Goal: Task Accomplishment & Management: Complete application form

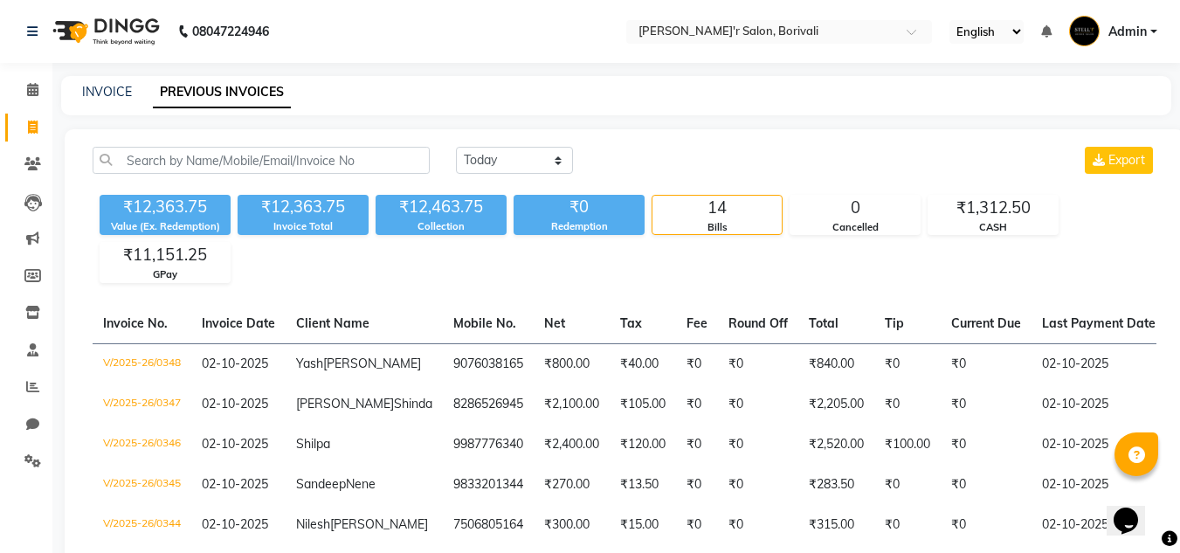
click at [555, 154] on select "[DATE] [DATE] Custom Range" at bounding box center [514, 160] width 117 height 27
select select "today"
click at [456, 147] on select "[DATE] [DATE] Custom Range" at bounding box center [514, 160] width 117 height 27
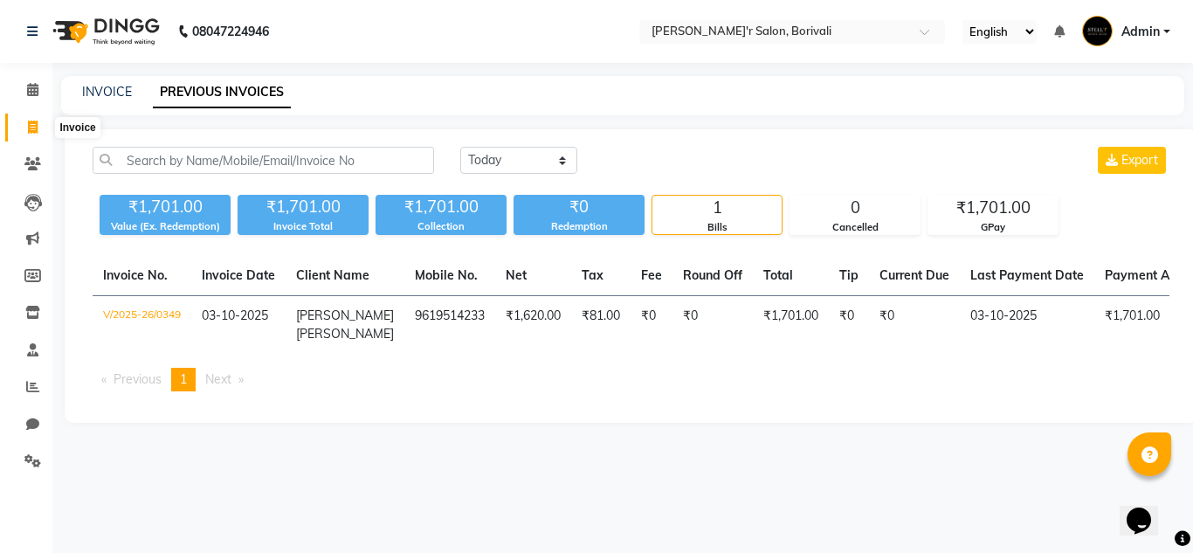
click at [24, 120] on span at bounding box center [32, 128] width 31 height 20
select select "8737"
select select "service"
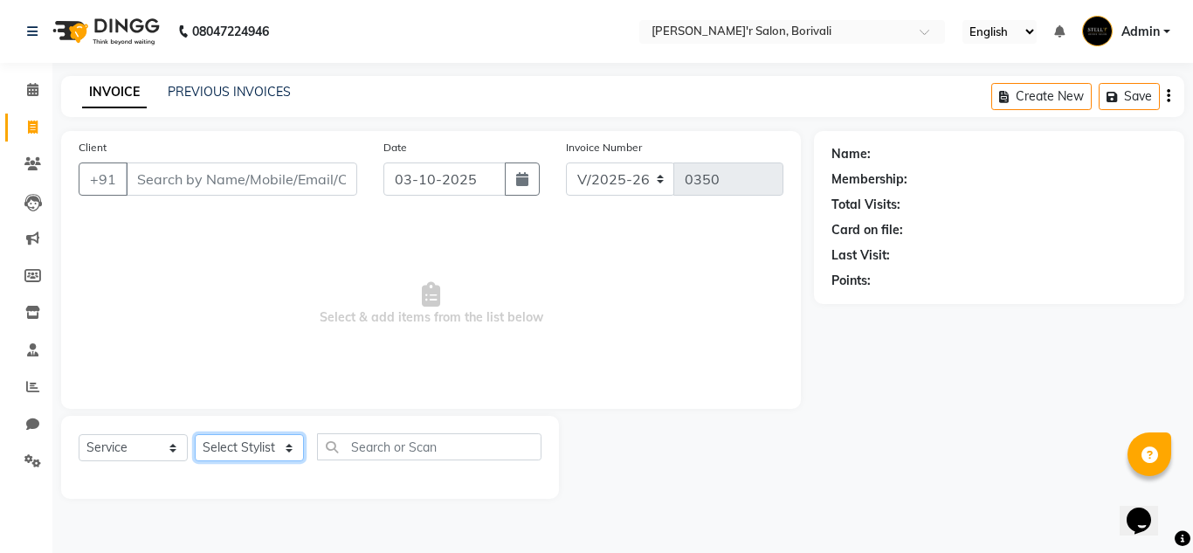
click at [254, 453] on select "Select Stylist [PERSON_NAME] Chote Laal [PERSON_NAME] [PERSON_NAME] [PERSON_NAM…" at bounding box center [249, 447] width 109 height 27
select select "89314"
click at [195, 434] on select "Select Stylist [PERSON_NAME] Chote Laal [PERSON_NAME] [PERSON_NAME] [PERSON_NAM…" at bounding box center [249, 447] width 109 height 27
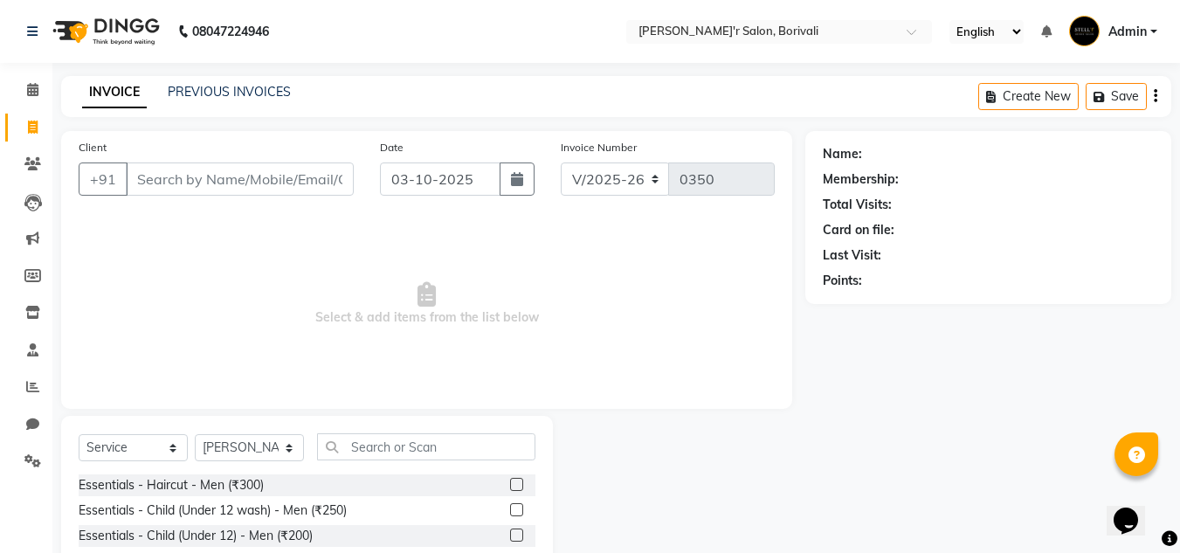
click at [510, 479] on label at bounding box center [516, 484] width 13 height 13
click at [510, 479] on input "checkbox" at bounding box center [515, 484] width 11 height 11
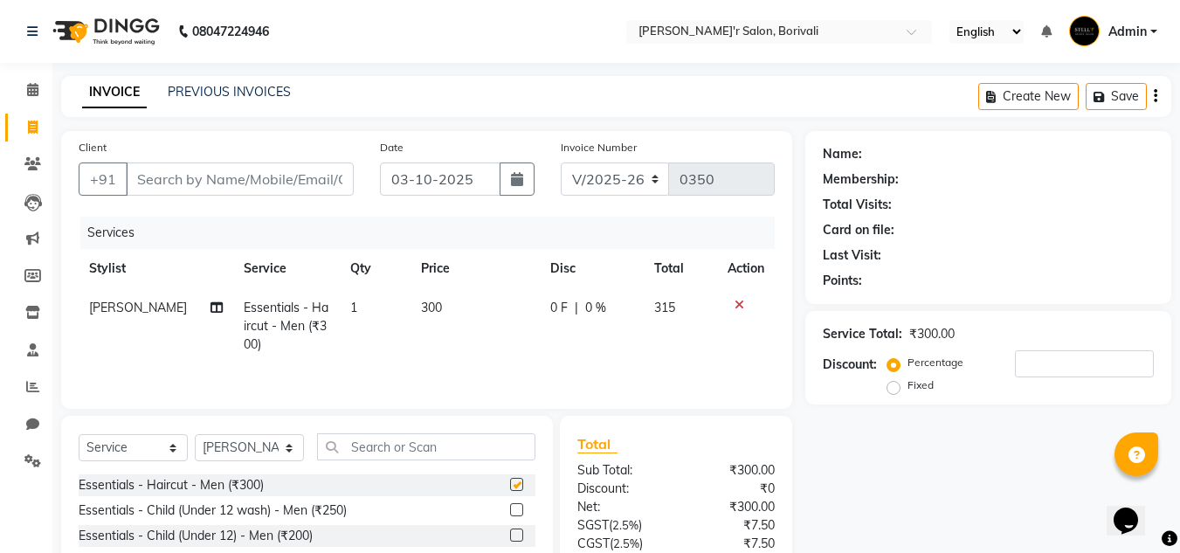
checkbox input "false"
click at [1011, 439] on div "Name: Membership: Total Visits: Card on file: Last Visit: Points: Service Total…" at bounding box center [994, 402] width 379 height 542
drag, startPoint x: 831, startPoint y: 594, endPoint x: 238, endPoint y: 594, distance: 592.2
drag, startPoint x: 238, startPoint y: 594, endPoint x: 46, endPoint y: 342, distance: 316.5
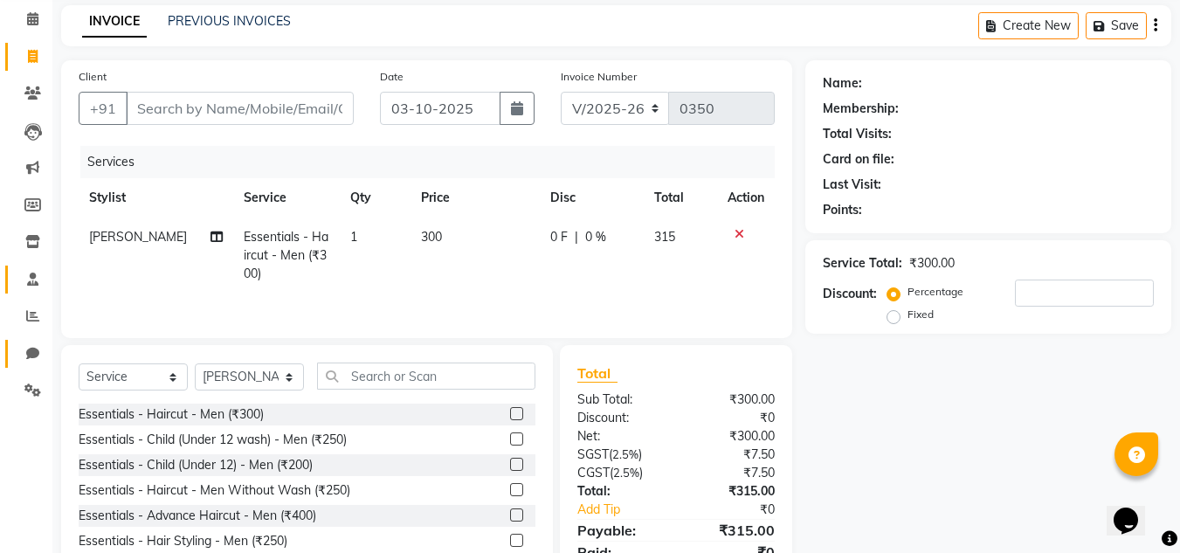
scroll to position [147, 0]
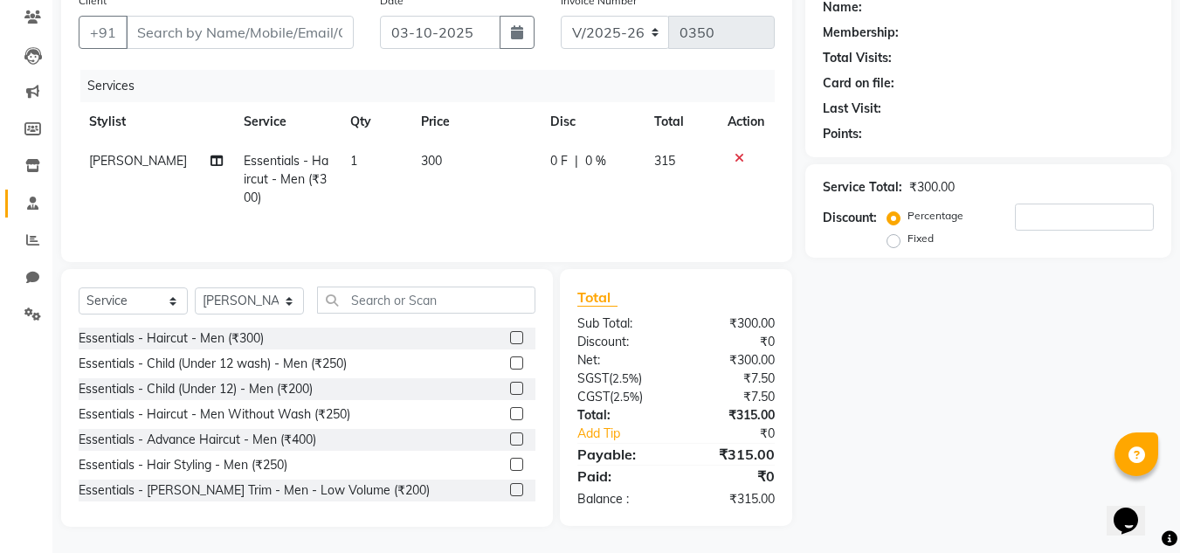
drag, startPoint x: 46, startPoint y: 342, endPoint x: 144, endPoint y: 207, distance: 167.0
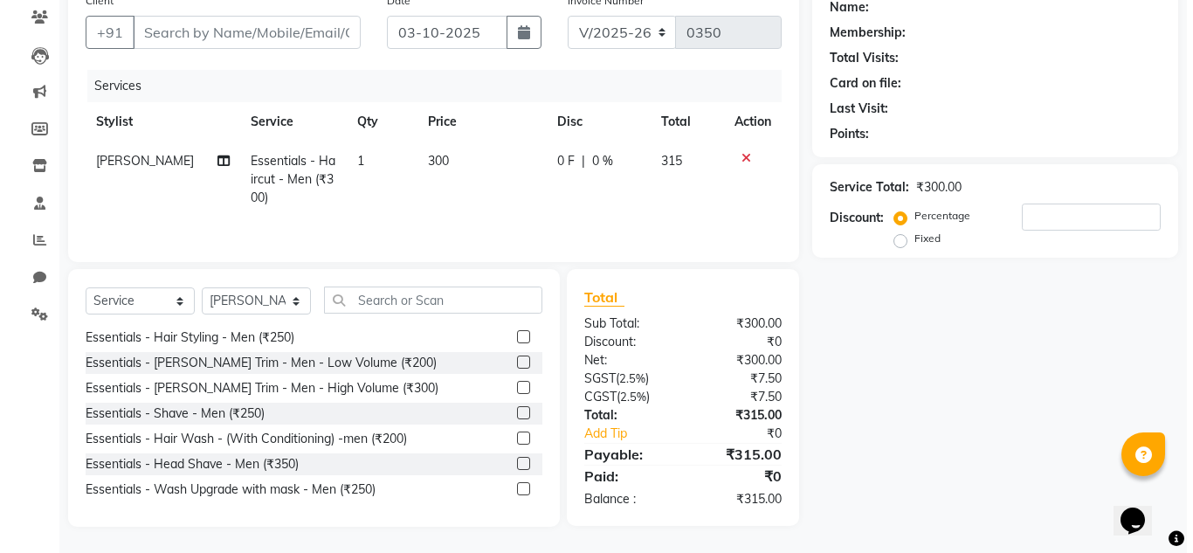
scroll to position [87, 0]
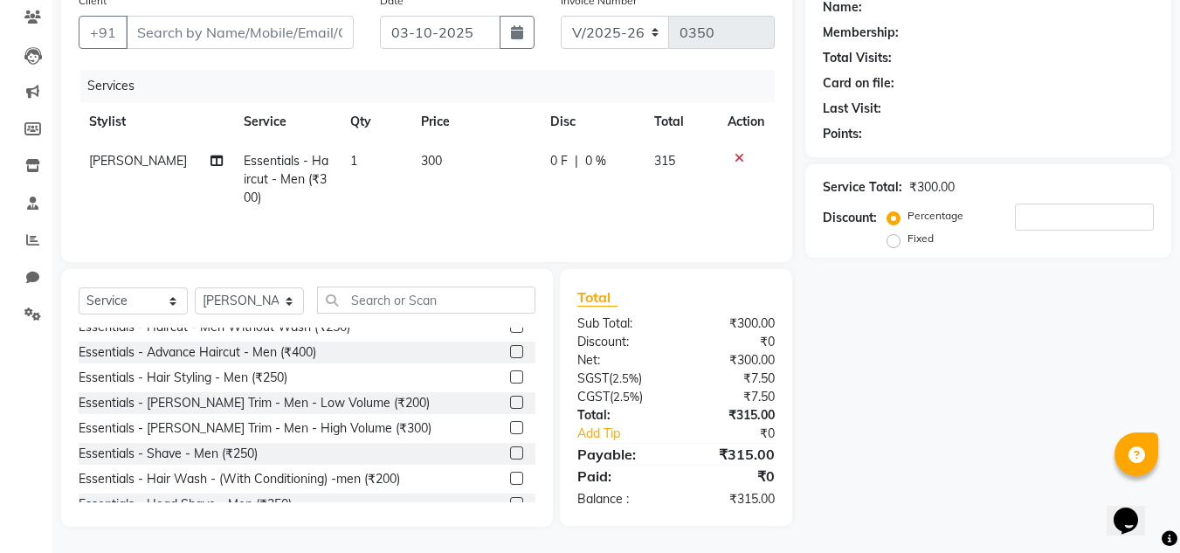
click at [510, 401] on label at bounding box center [516, 402] width 13 height 13
click at [510, 401] on input "checkbox" at bounding box center [515, 402] width 11 height 11
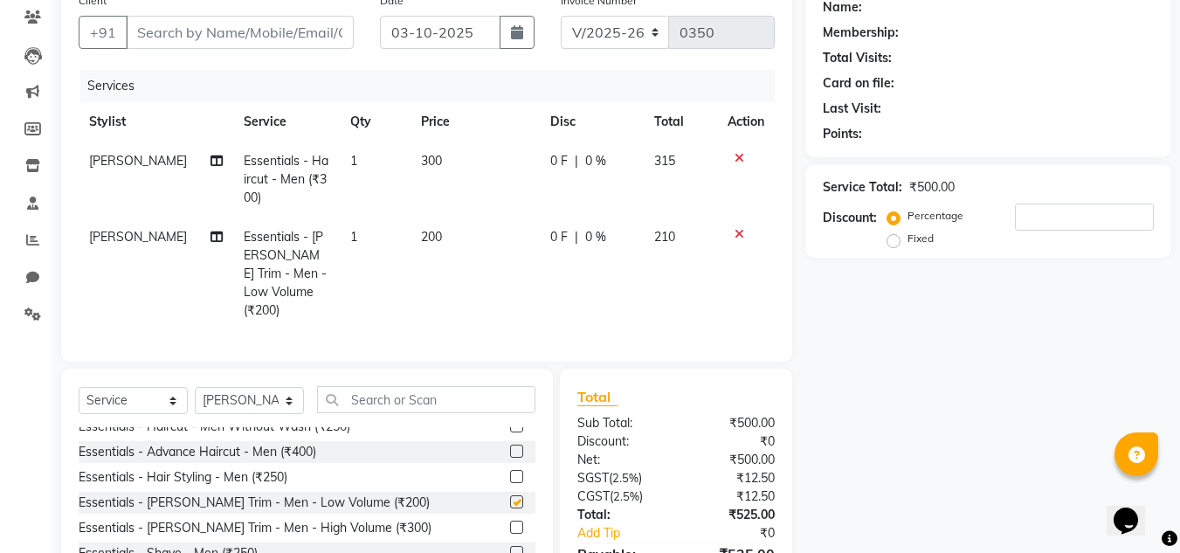
checkbox input "false"
click at [151, 32] on input "Client" at bounding box center [240, 32] width 228 height 33
type input "9"
type input "0"
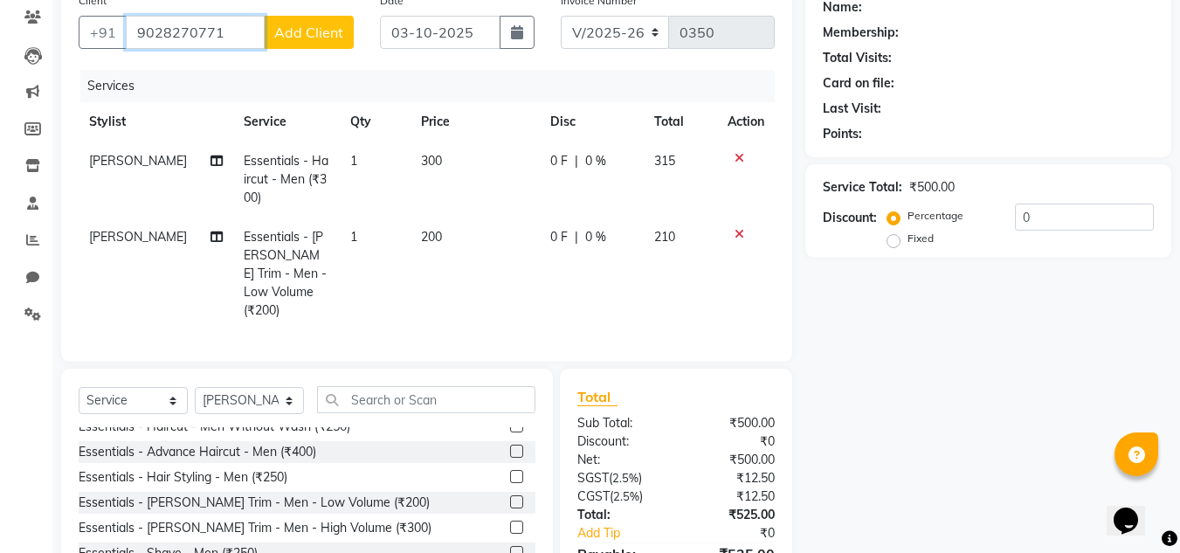
type input "9028270771"
click at [309, 25] on span "Add Client" at bounding box center [308, 32] width 69 height 17
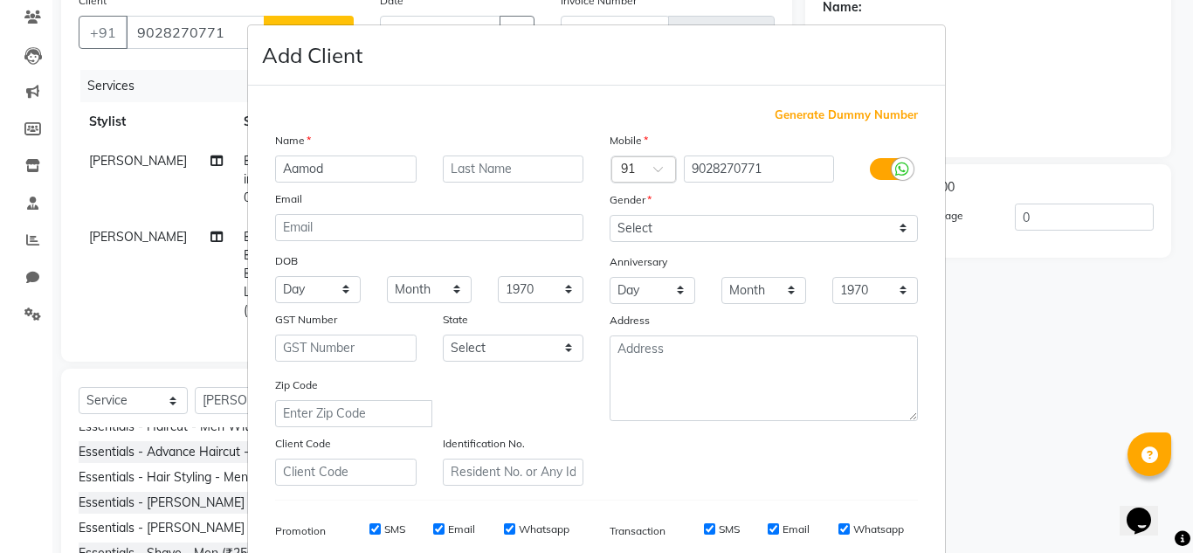
type input "Aamod"
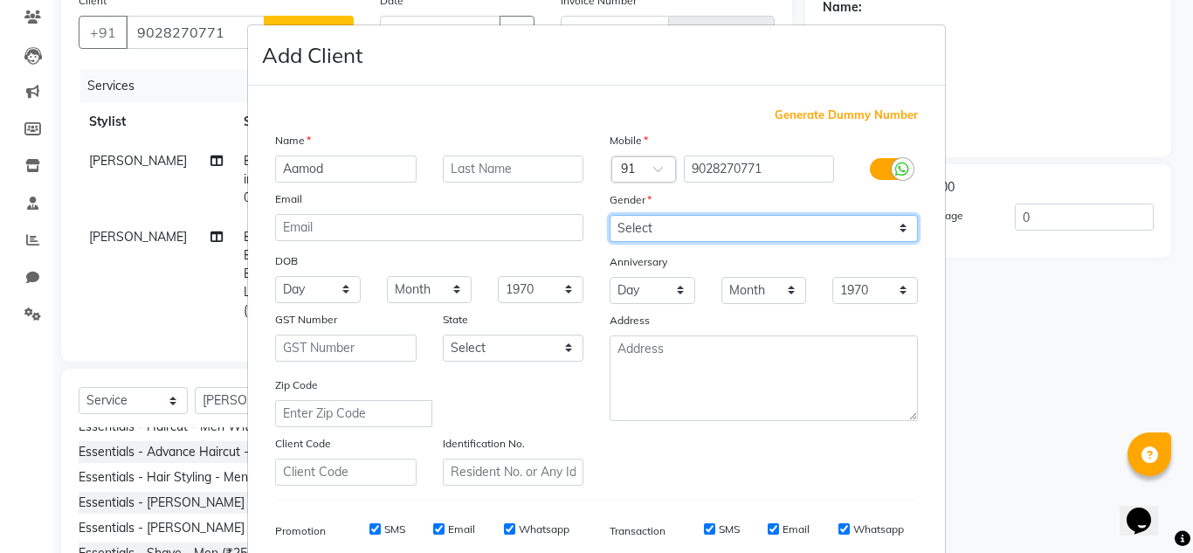
click at [691, 216] on select "Select [DEMOGRAPHIC_DATA] [DEMOGRAPHIC_DATA] Other Prefer Not To Say" at bounding box center [764, 228] width 308 height 27
select select "[DEMOGRAPHIC_DATA]"
click at [610, 215] on select "Select [DEMOGRAPHIC_DATA] [DEMOGRAPHIC_DATA] Other Prefer Not To Say" at bounding box center [764, 228] width 308 height 27
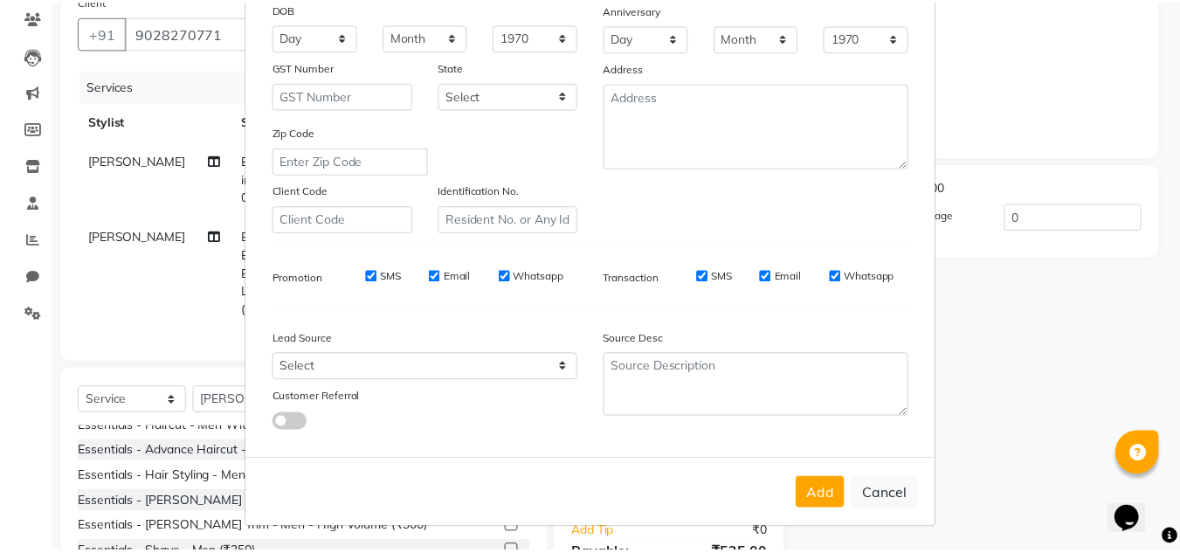
scroll to position [253, 0]
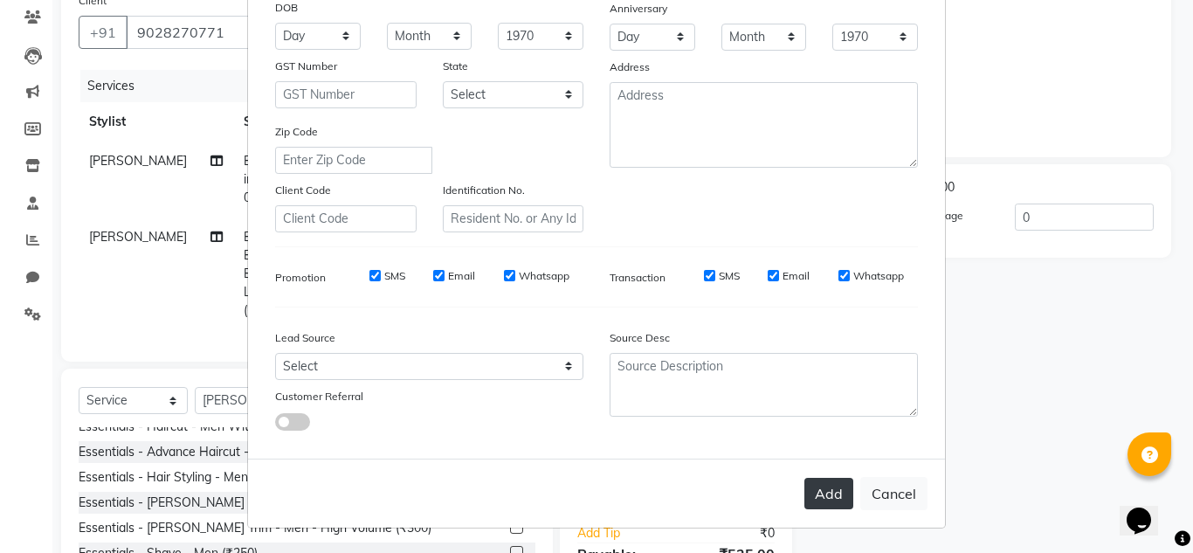
click at [811, 480] on button "Add" at bounding box center [828, 493] width 49 height 31
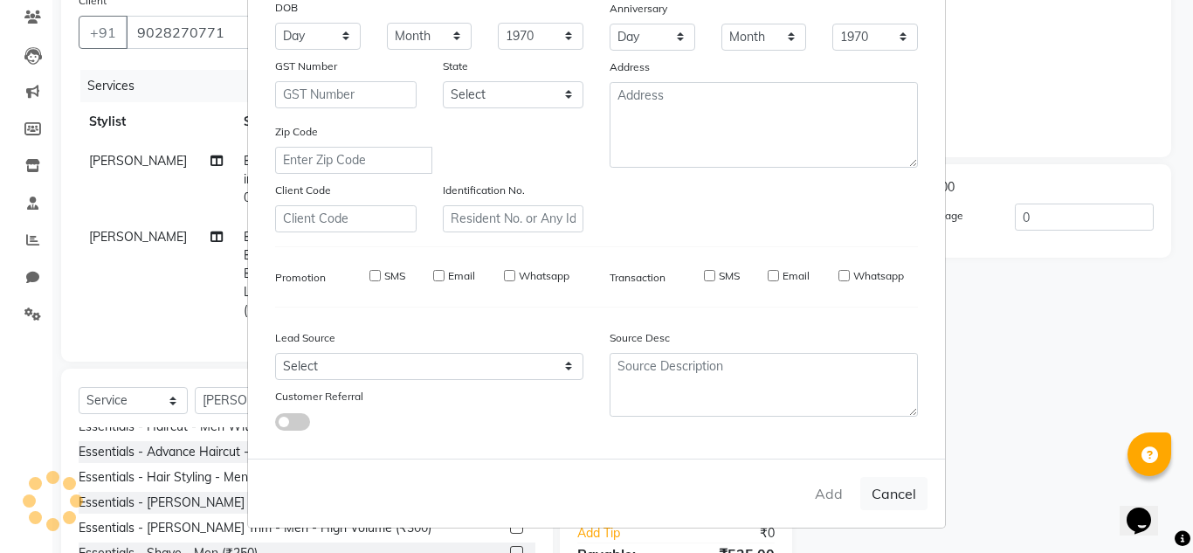
select select
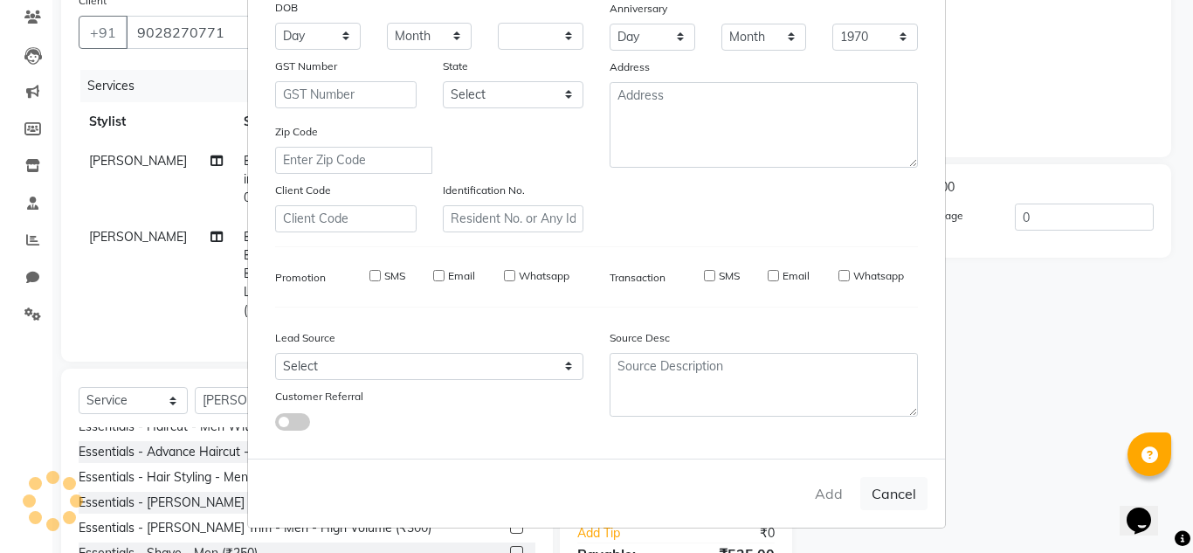
select select
checkbox input "false"
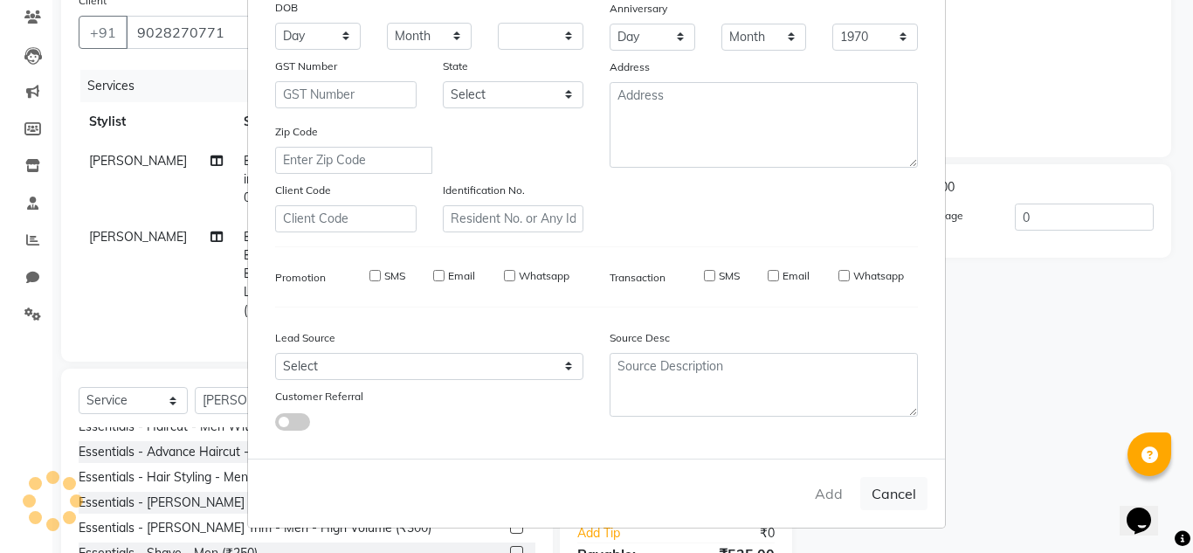
checkbox input "false"
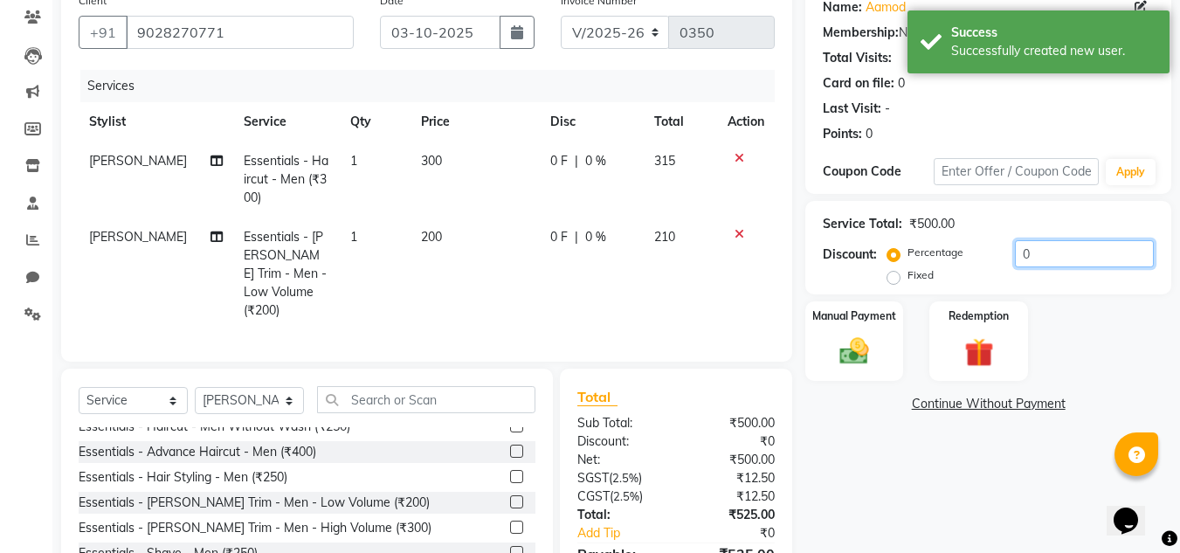
click at [1038, 260] on input "0" at bounding box center [1084, 253] width 139 height 27
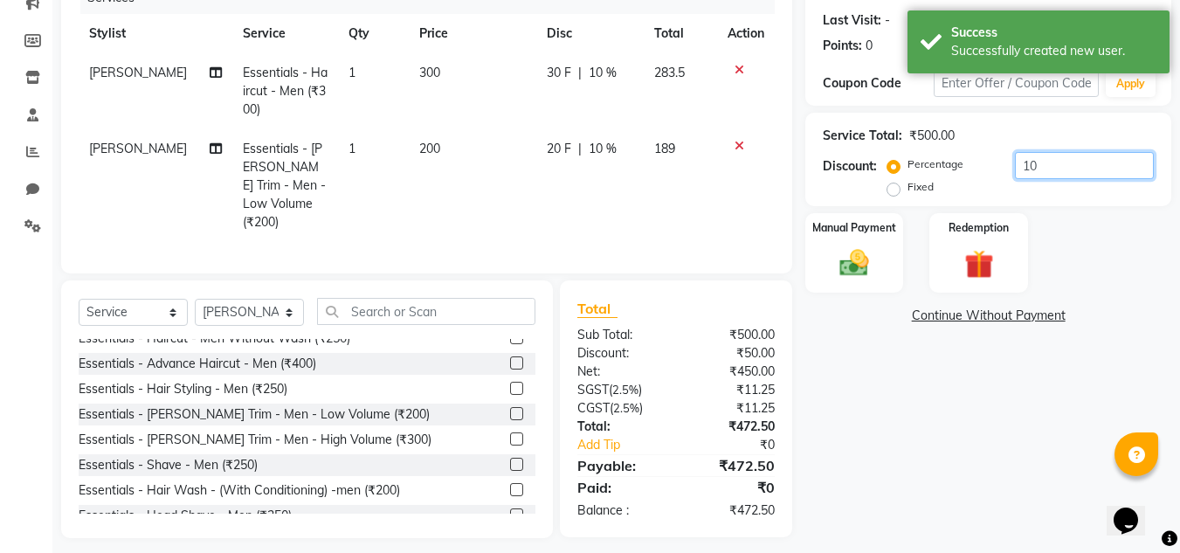
scroll to position [241, 0]
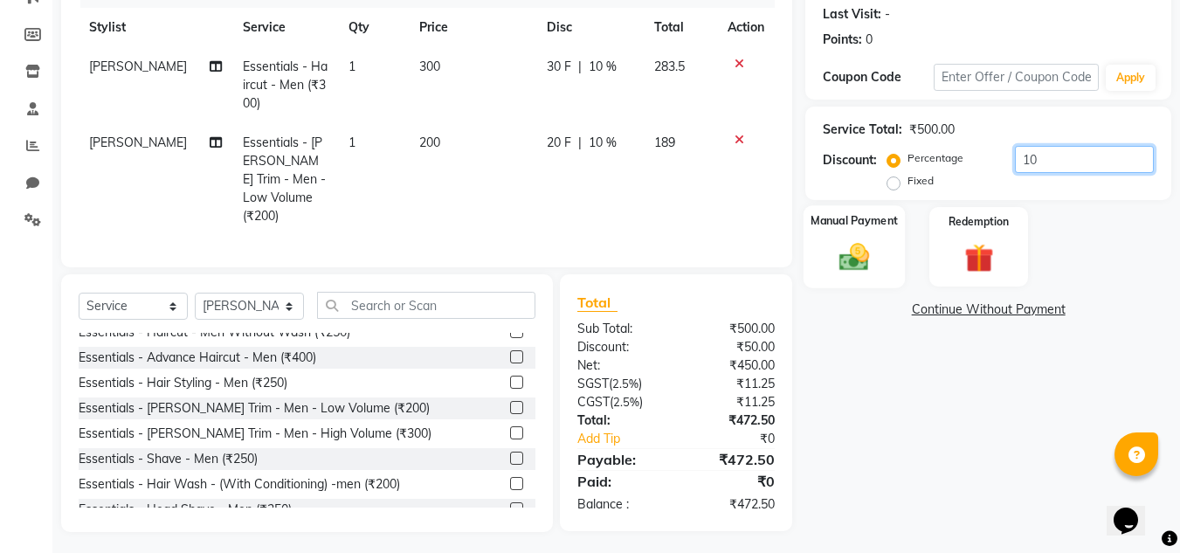
type input "10"
click at [852, 263] on img at bounding box center [854, 256] width 49 height 35
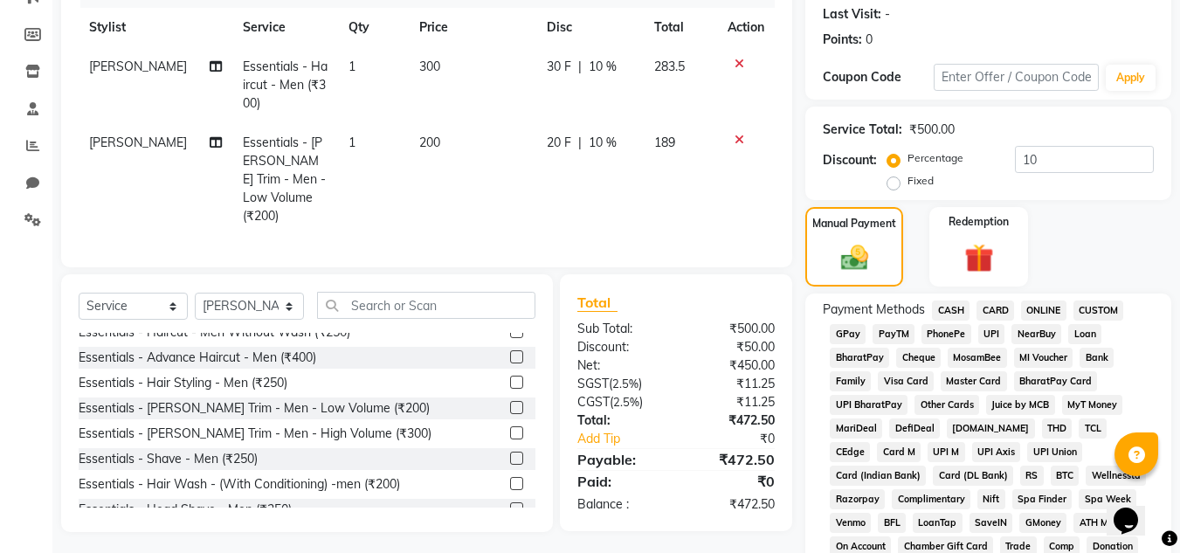
click at [841, 334] on span "GPay" at bounding box center [848, 334] width 36 height 20
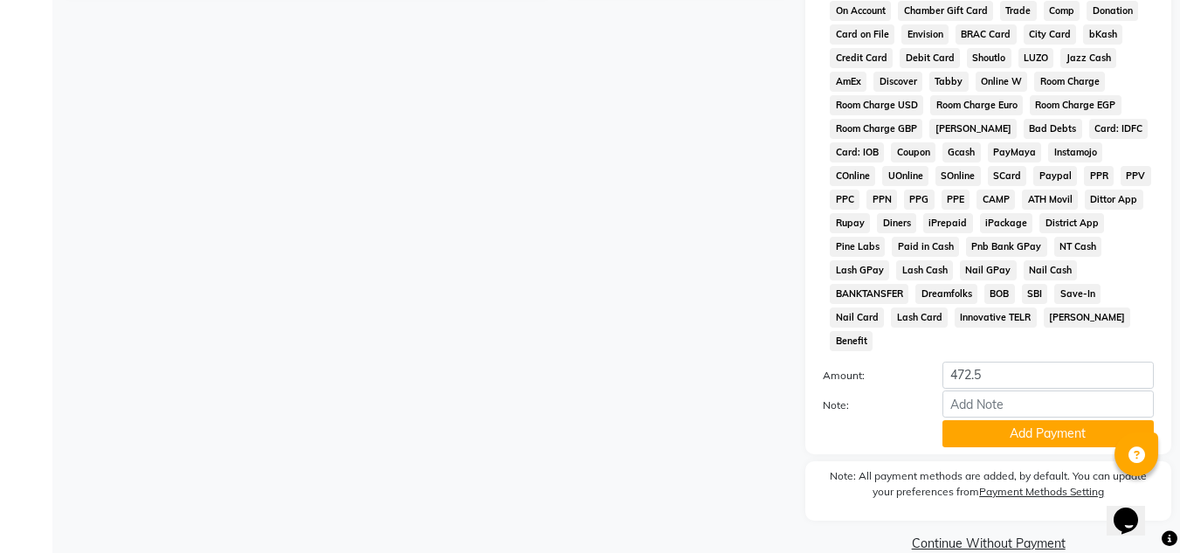
scroll to position [783, 0]
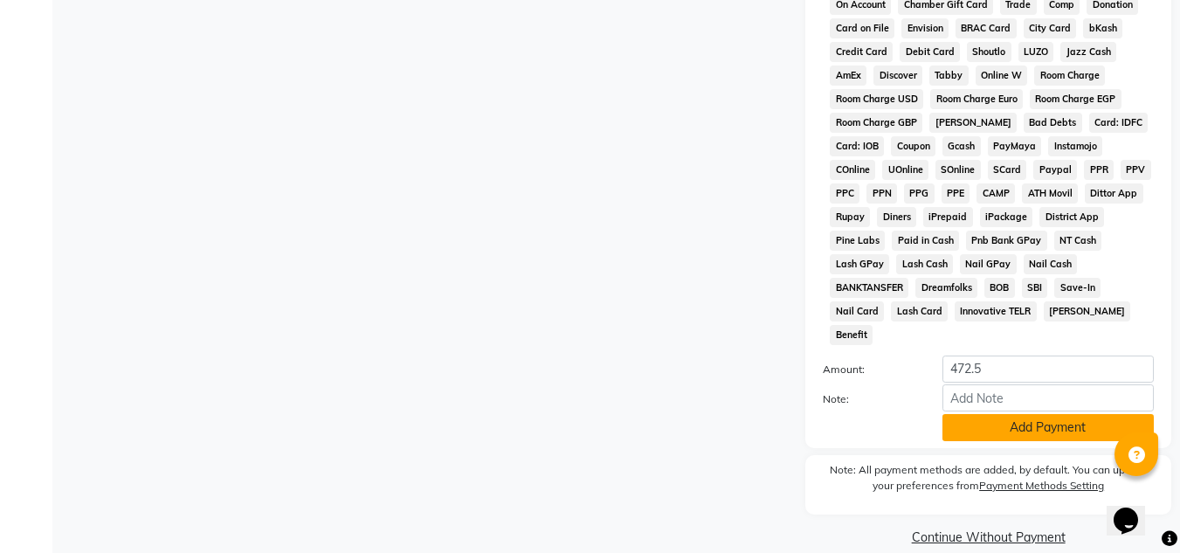
click at [990, 414] on button "Add Payment" at bounding box center [1047, 427] width 211 height 27
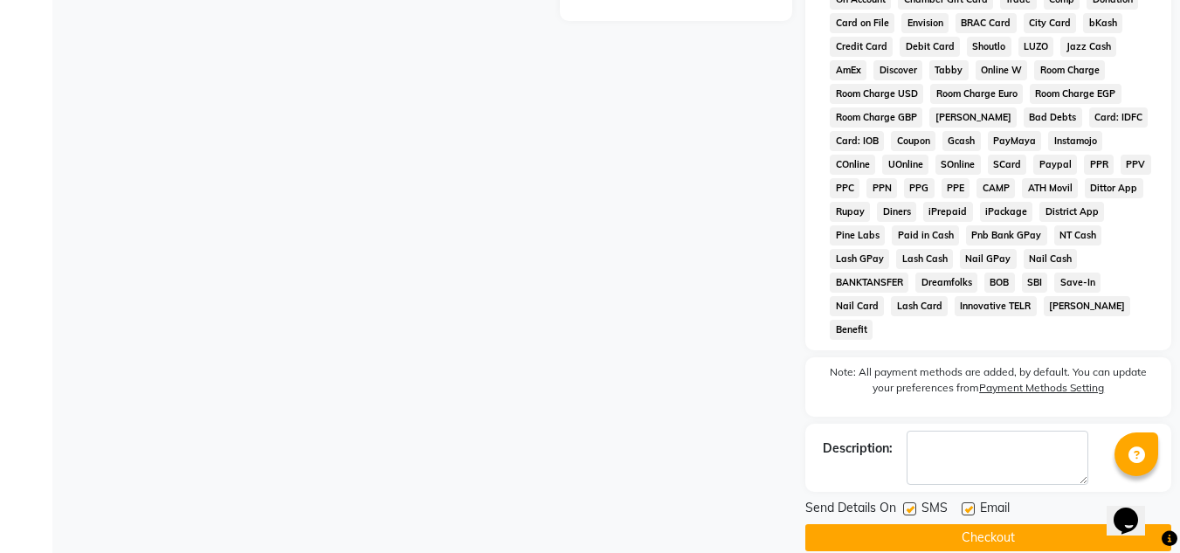
scroll to position [789, 0]
click at [1001, 523] on button "Checkout" at bounding box center [988, 536] width 366 height 27
